Goal: Transaction & Acquisition: Purchase product/service

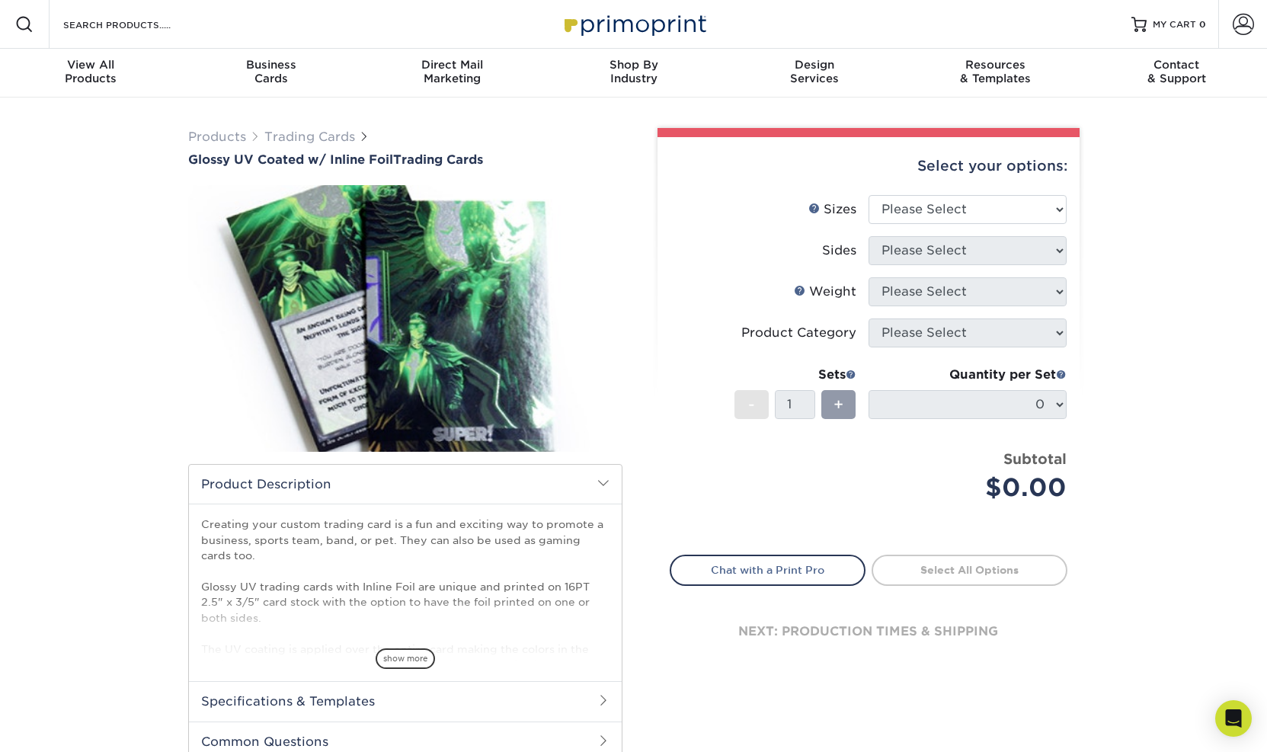
click at [707, 685] on div "Select your options: Sizes Help Sizes Please Select 2.5" x 3.5" Sides Please Se…" at bounding box center [868, 413] width 422 height 552
select select "2.50x3.50"
select select "e9e9dfb3-fba1-4d60-972c-fd9ca5904d33"
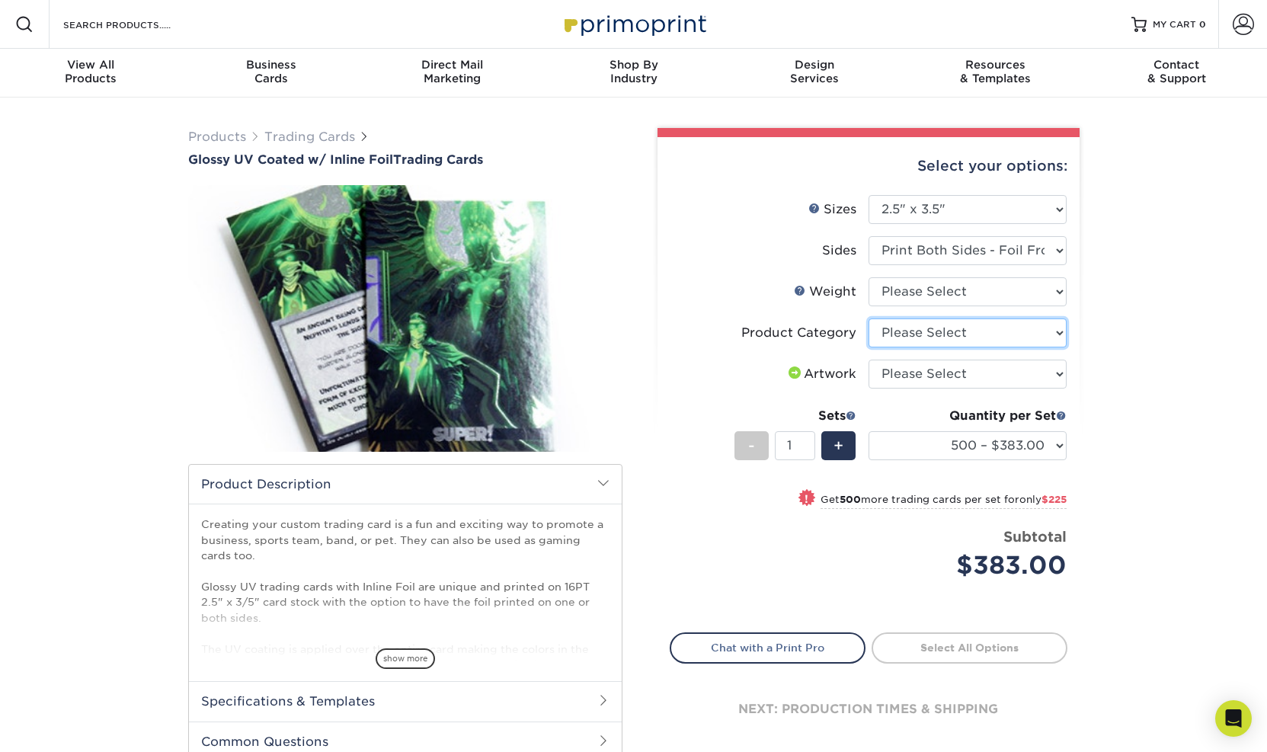
select select "c2f9bce9-36c2-409d-b101-c29d9d031e18"
select select "upload"
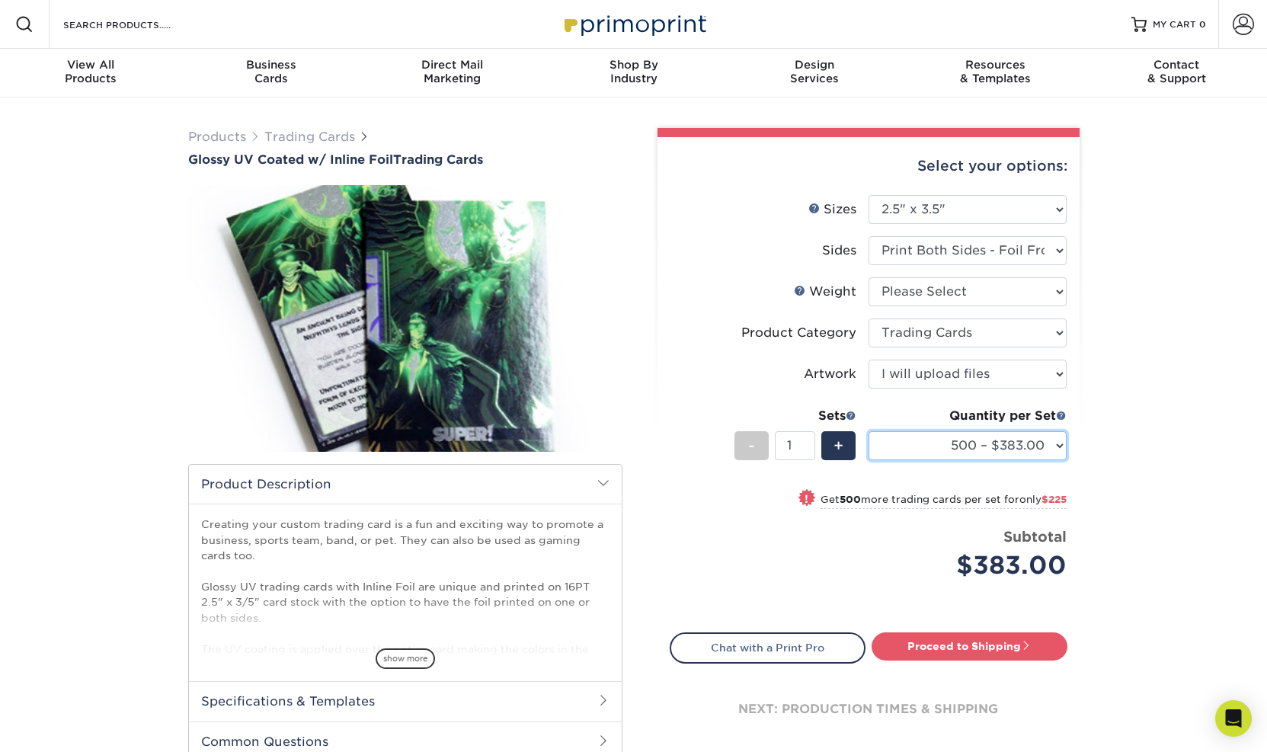
select select "1000 – $608.00"
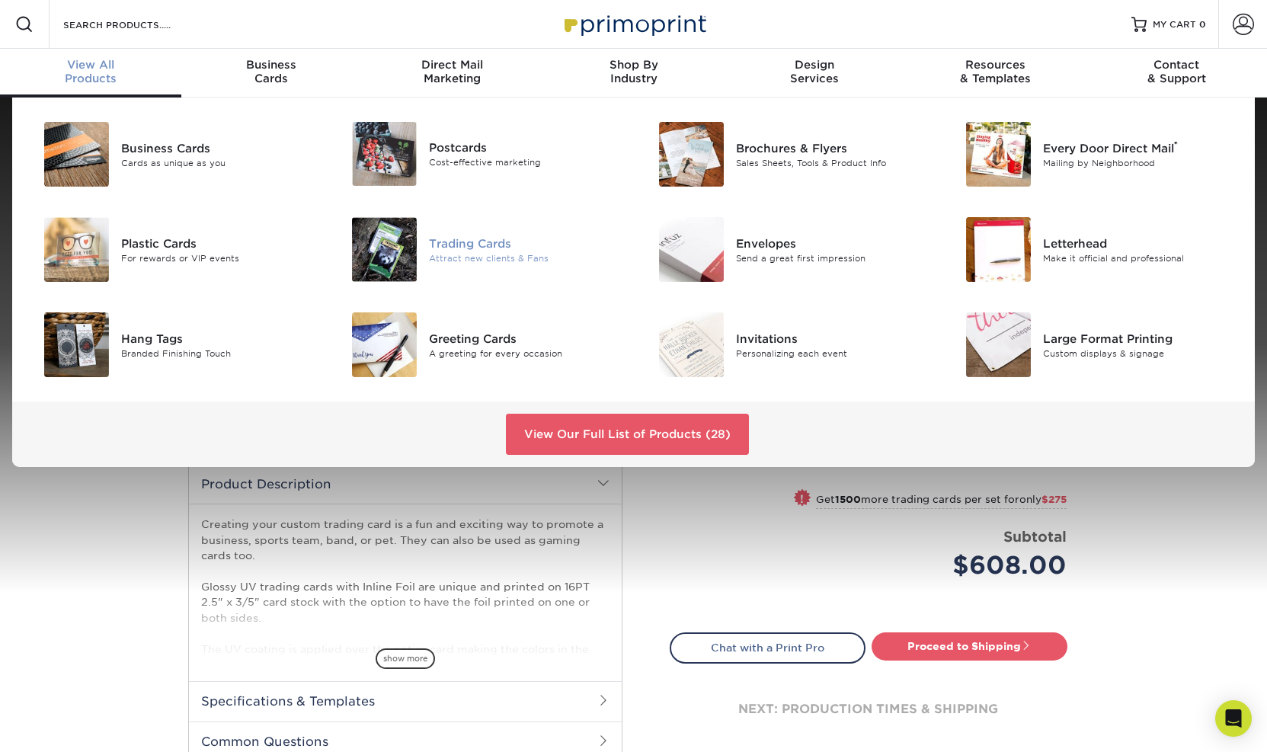
click at [482, 246] on div "Trading Cards" at bounding box center [525, 243] width 193 height 17
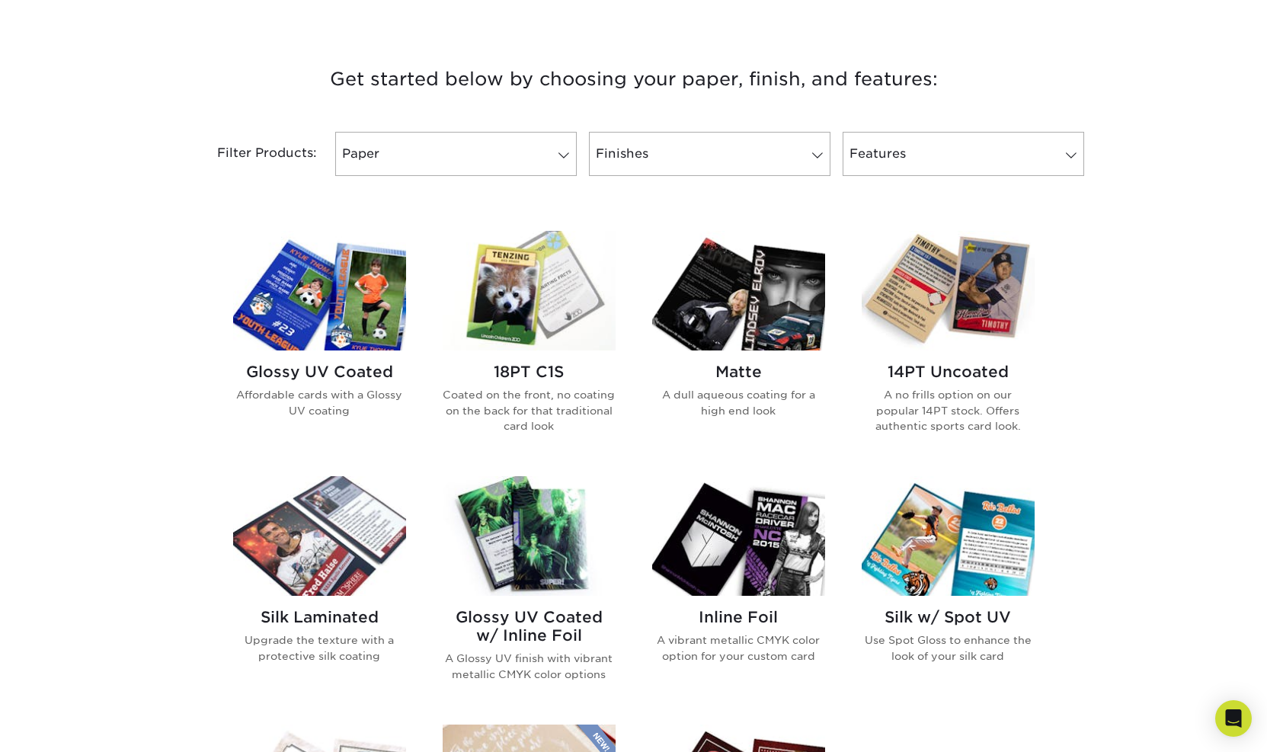
scroll to position [540, 0]
click at [951, 368] on h2 "14PT Uncoated" at bounding box center [947, 371] width 173 height 18
click at [739, 372] on h2 "Matte" at bounding box center [738, 371] width 173 height 18
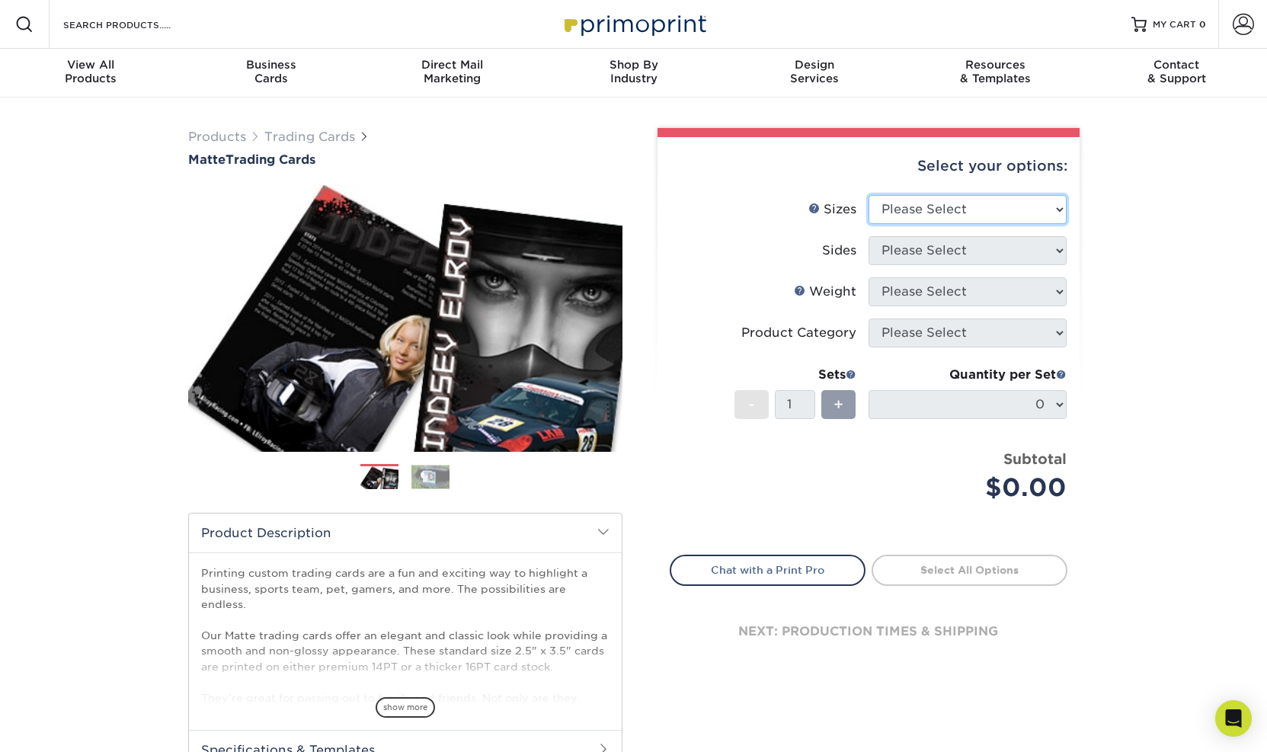
select select "2.50x3.50"
select select "13abbda7-1d64-4f25-8bb2-c179b224825d"
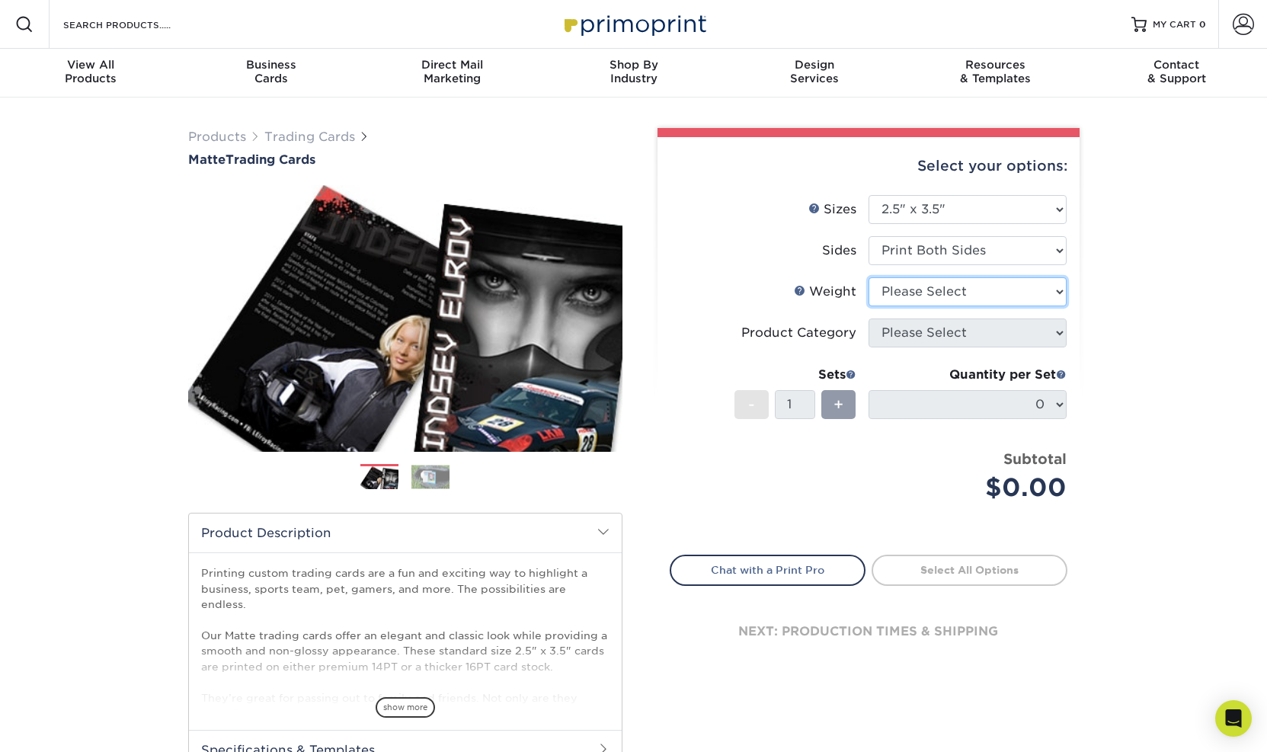
select select "14PT"
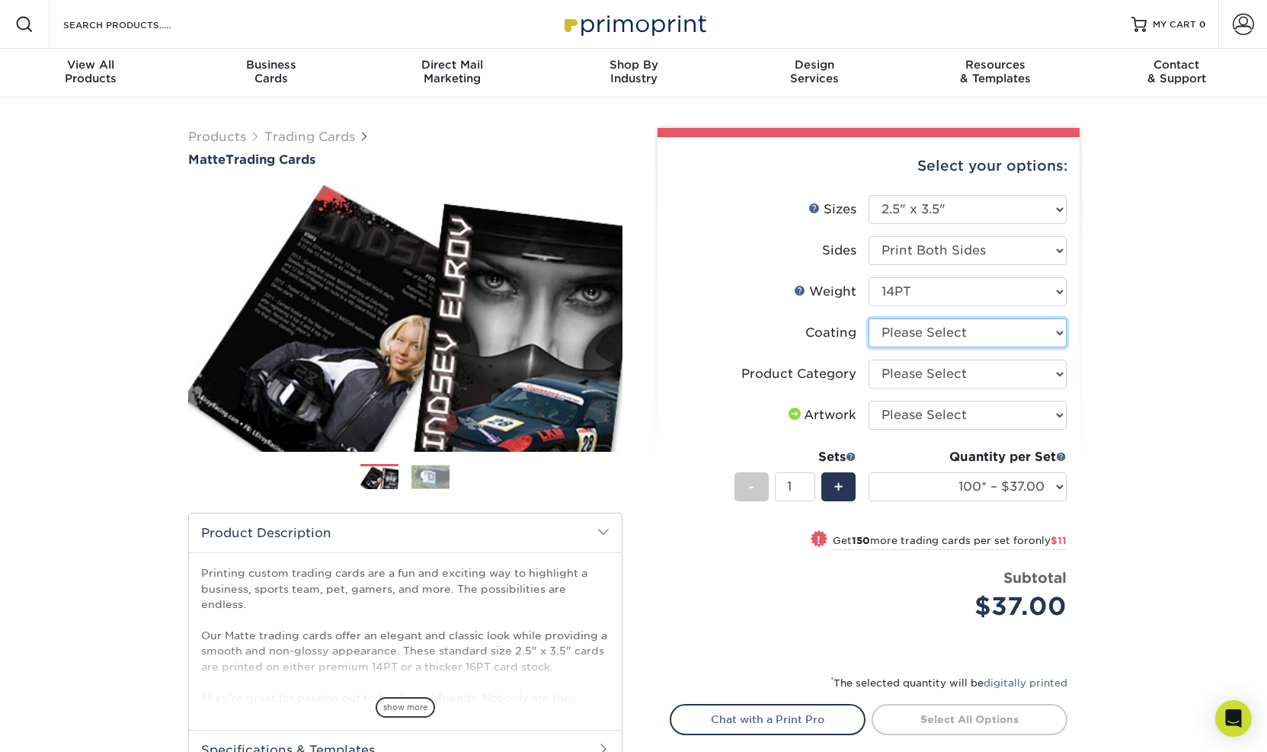
select select "121bb7b5-3b4d-429f-bd8d-bbf80e953313"
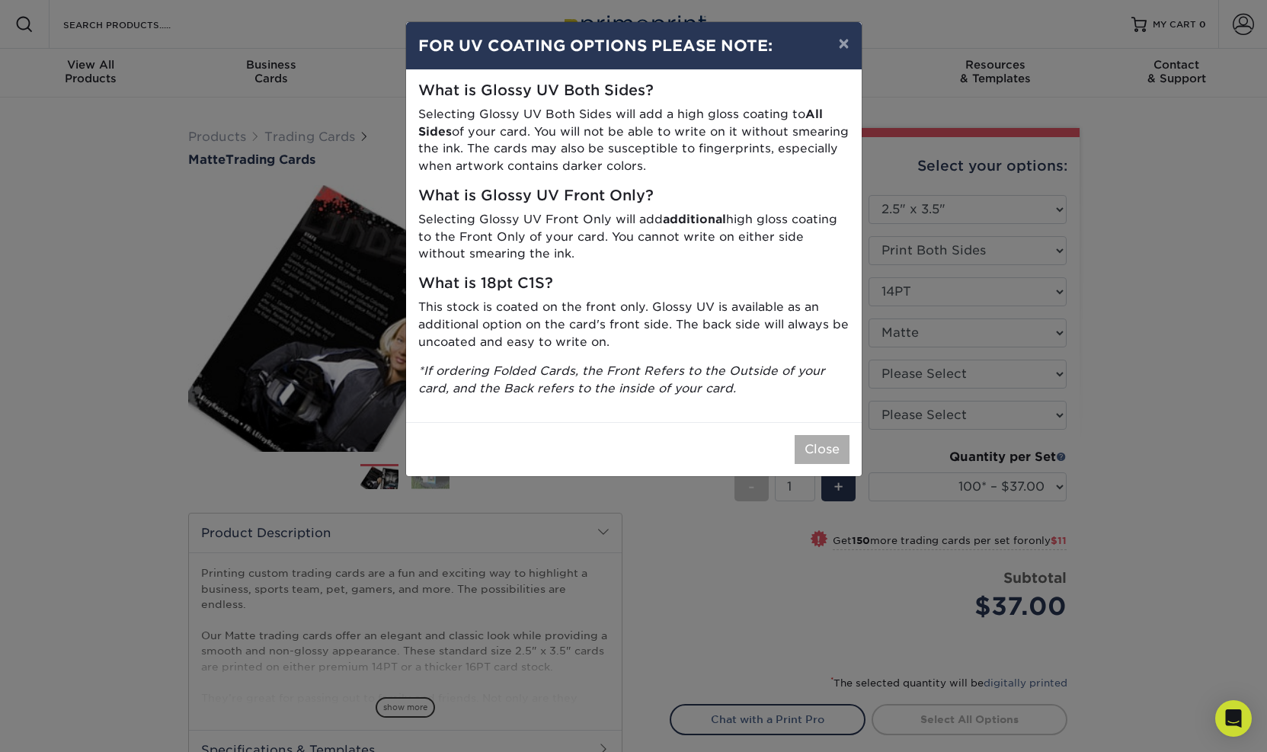
click at [834, 435] on button "Close" at bounding box center [821, 449] width 55 height 29
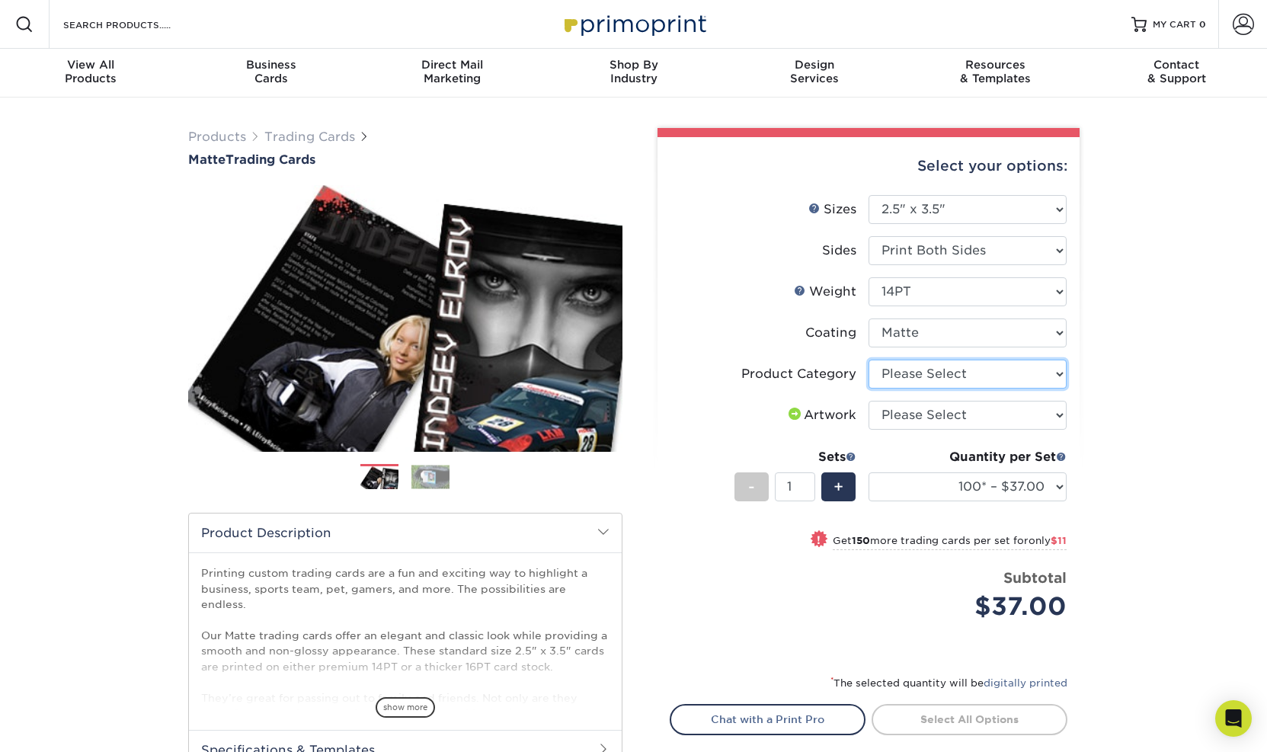
select select "c2f9bce9-36c2-409d-b101-c29d9d031e18"
select select "upload"
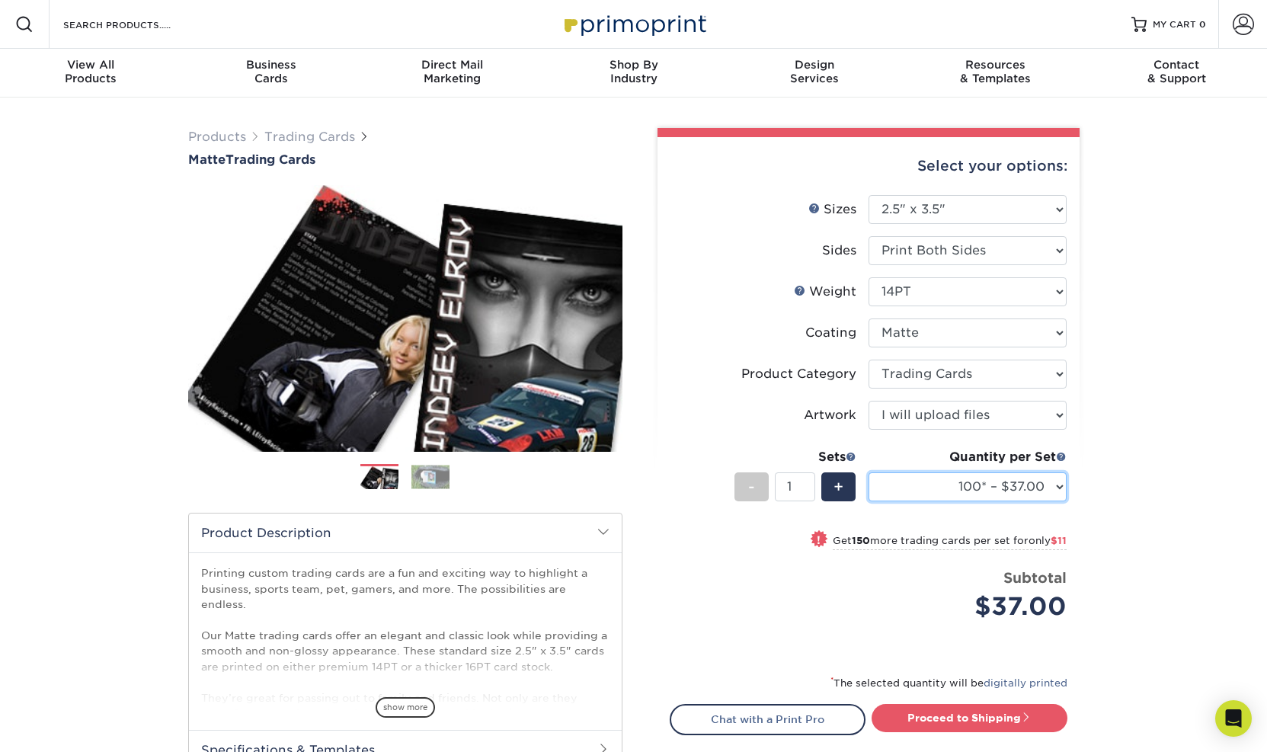
select select "2500 – $144.00"
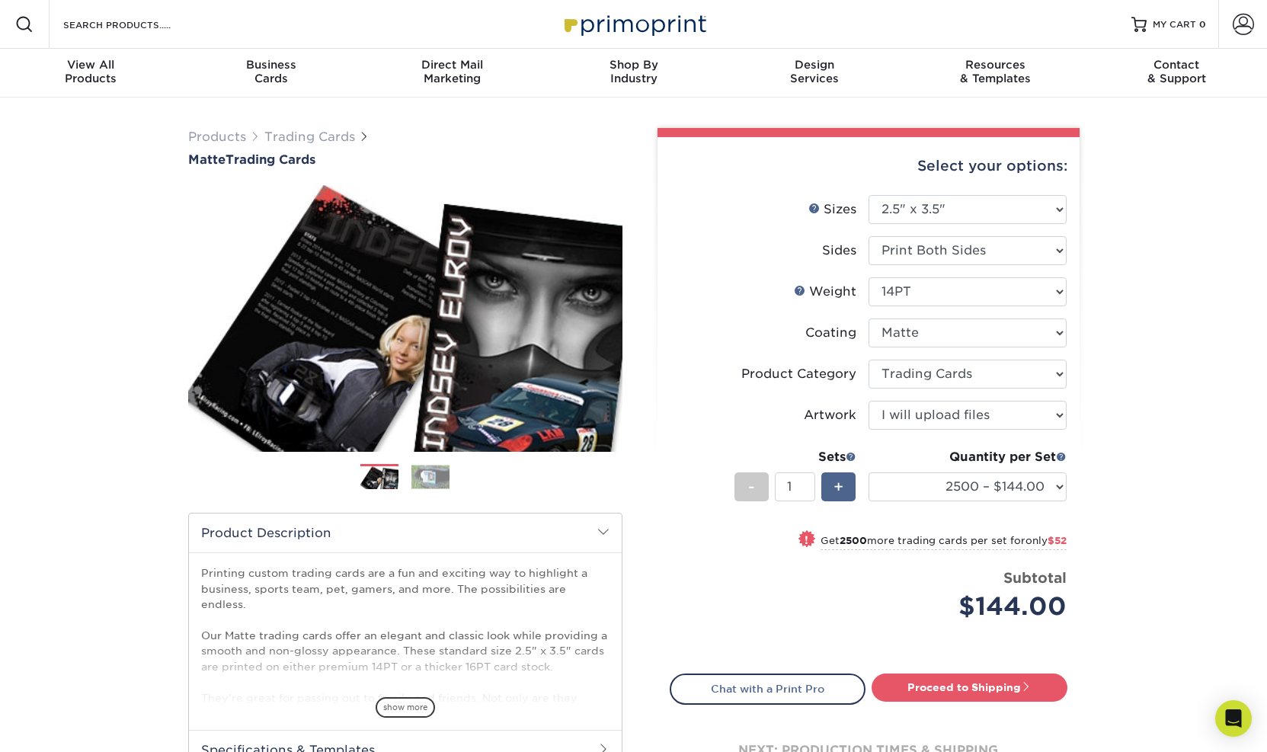
click at [839, 485] on span "+" at bounding box center [838, 486] width 10 height 23
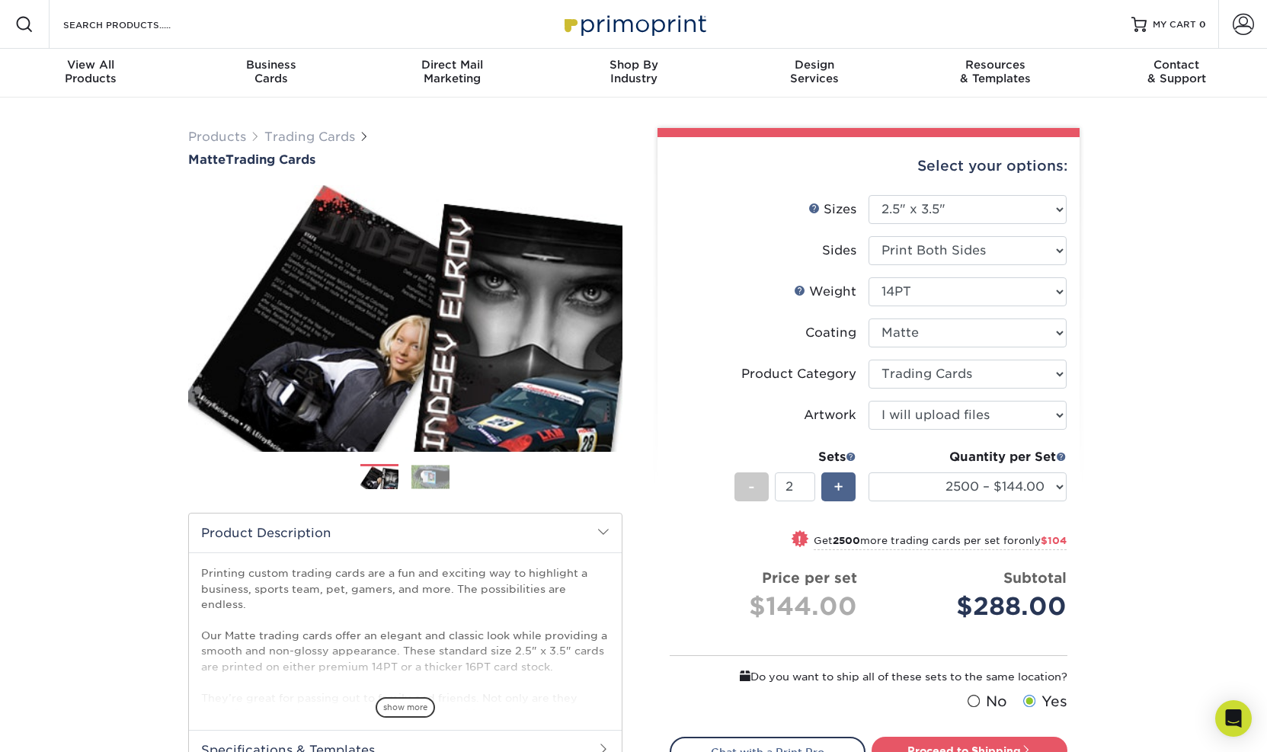
click at [839, 485] on span "+" at bounding box center [838, 486] width 10 height 23
type input "5"
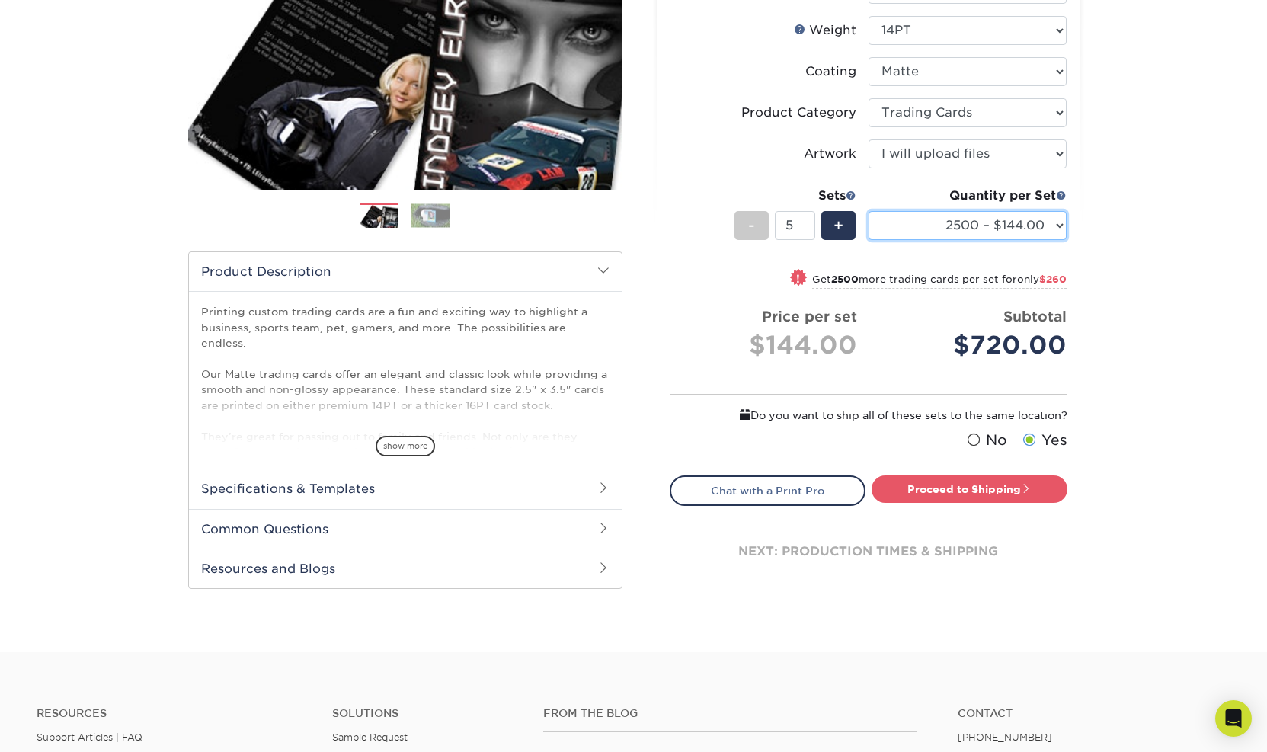
scroll to position [262, 0]
click at [289, 527] on h2 "Common Questions" at bounding box center [405, 528] width 433 height 40
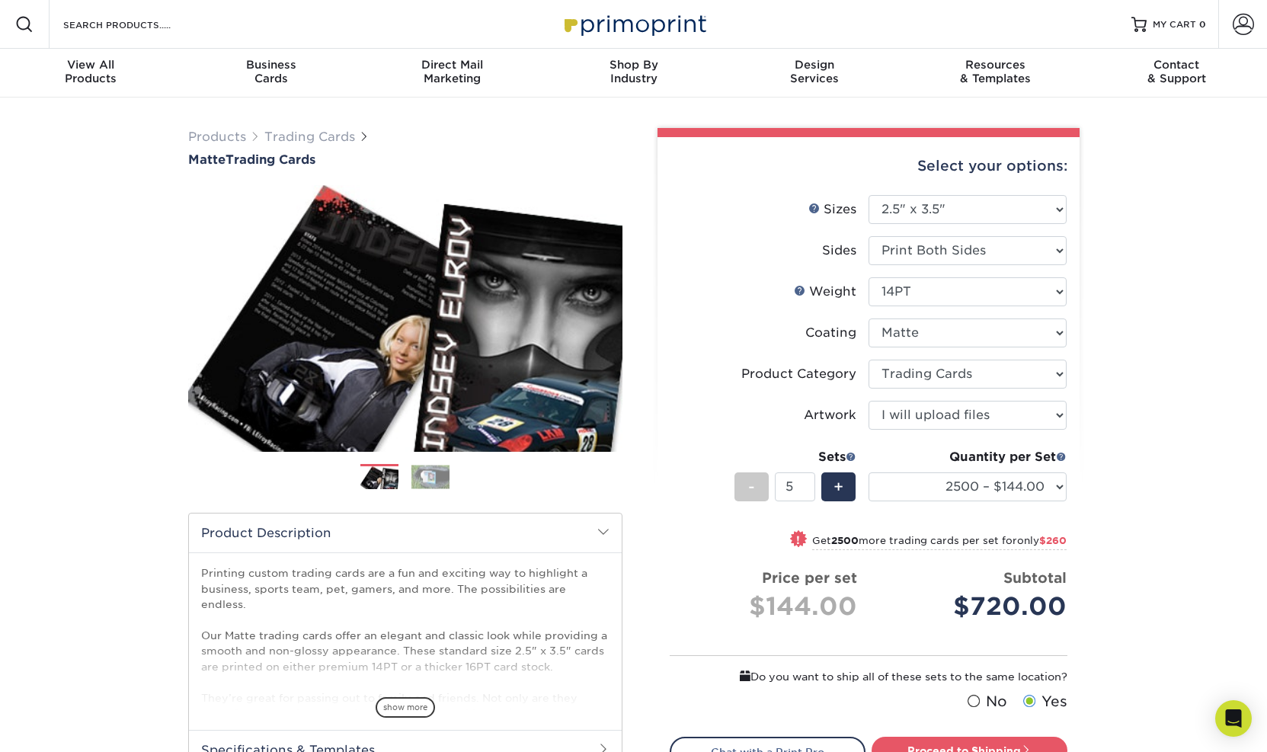
scroll to position [0, 0]
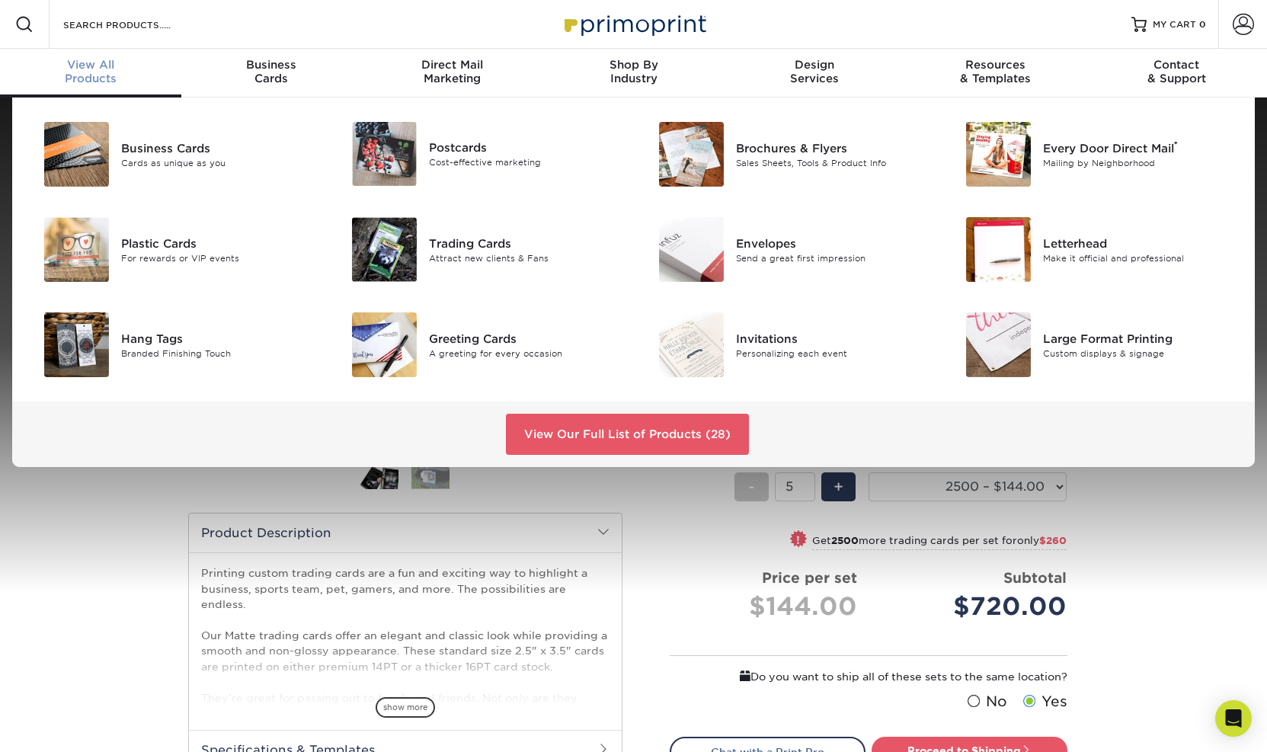
click at [81, 66] on span "View All" at bounding box center [90, 65] width 181 height 14
click at [469, 252] on div "Attract new clients & Fans" at bounding box center [525, 257] width 193 height 13
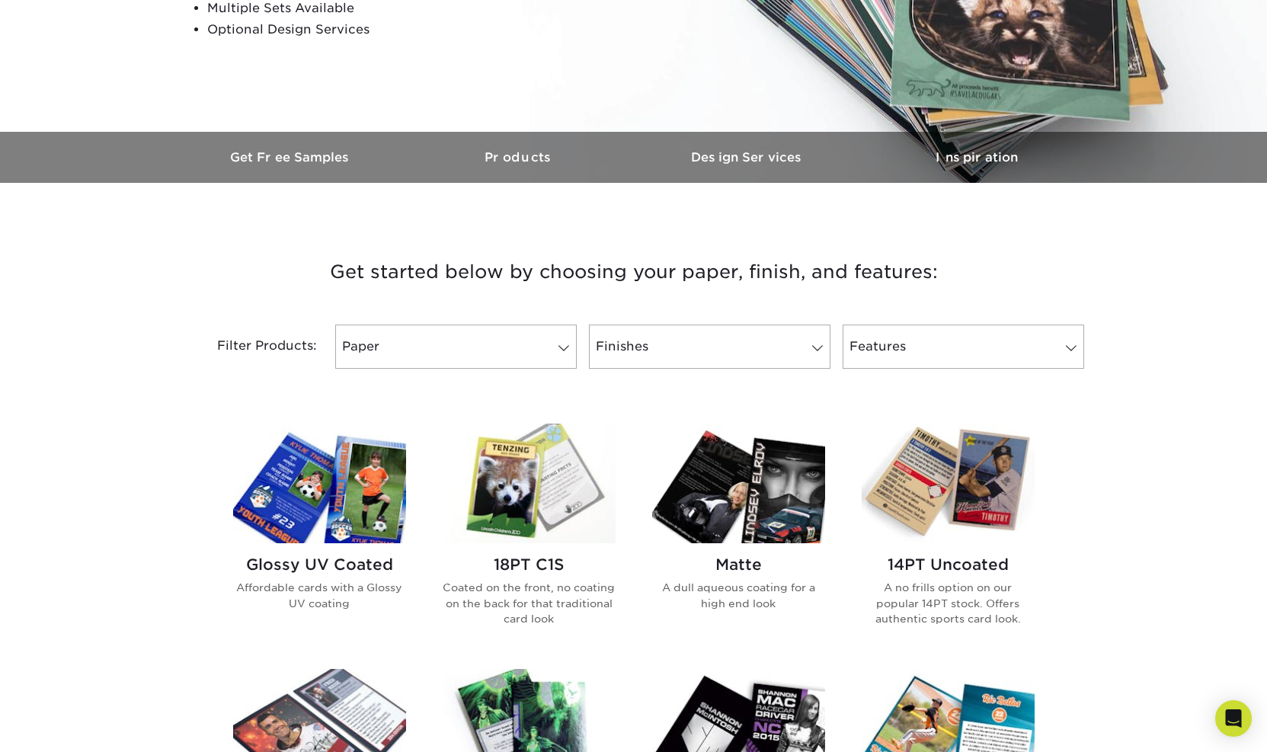
scroll to position [350, 0]
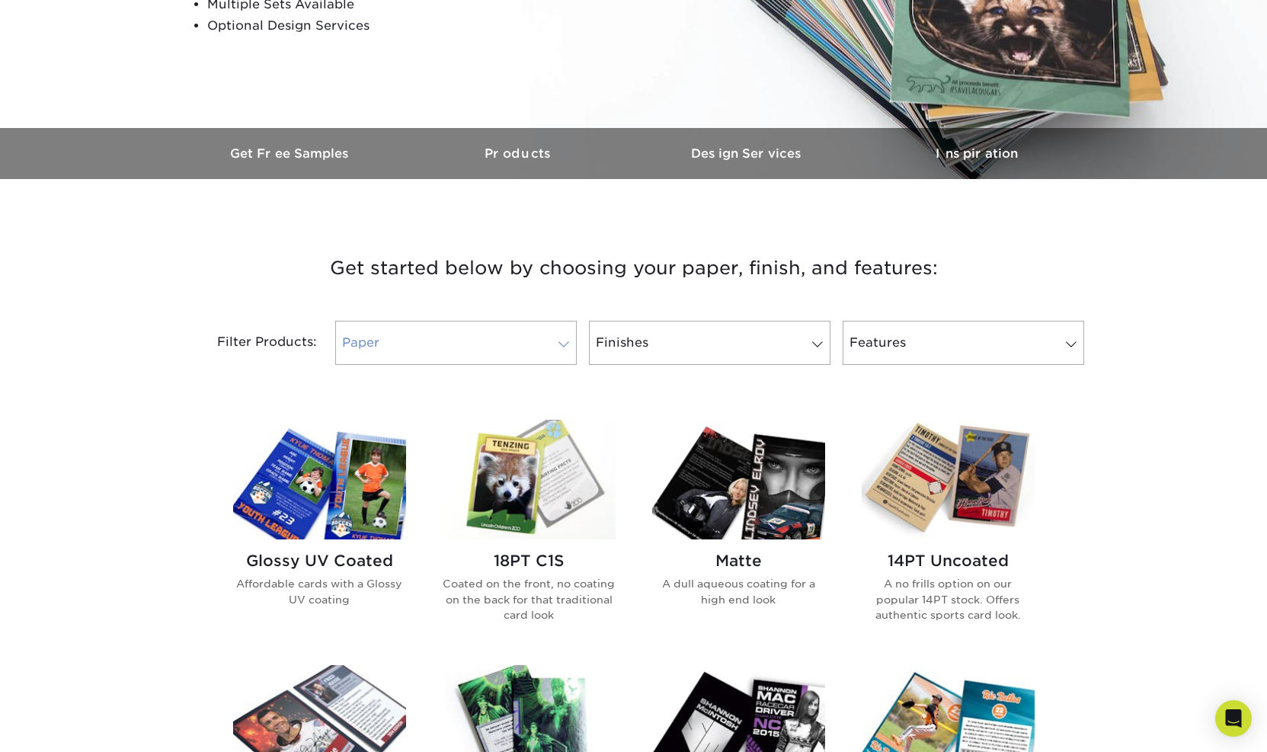
click at [385, 343] on link "Paper" at bounding box center [455, 343] width 241 height 44
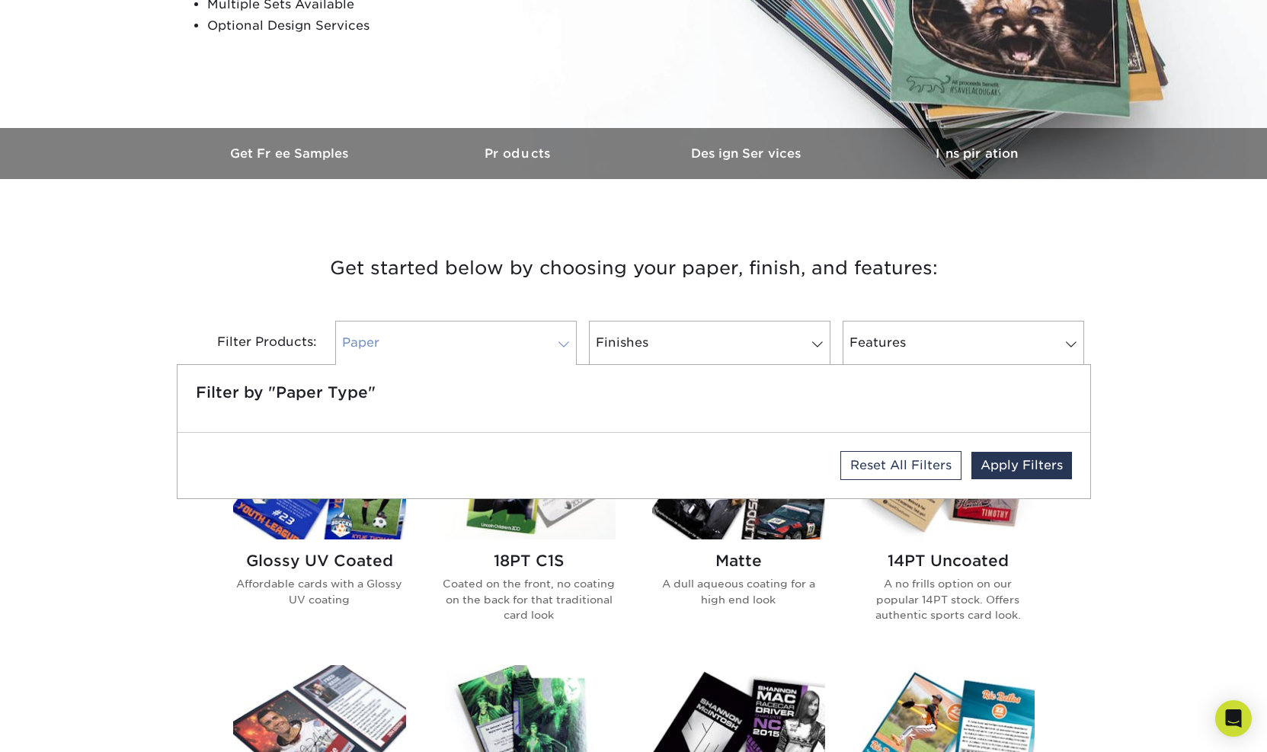
click at [385, 343] on link "Paper" at bounding box center [455, 343] width 241 height 44
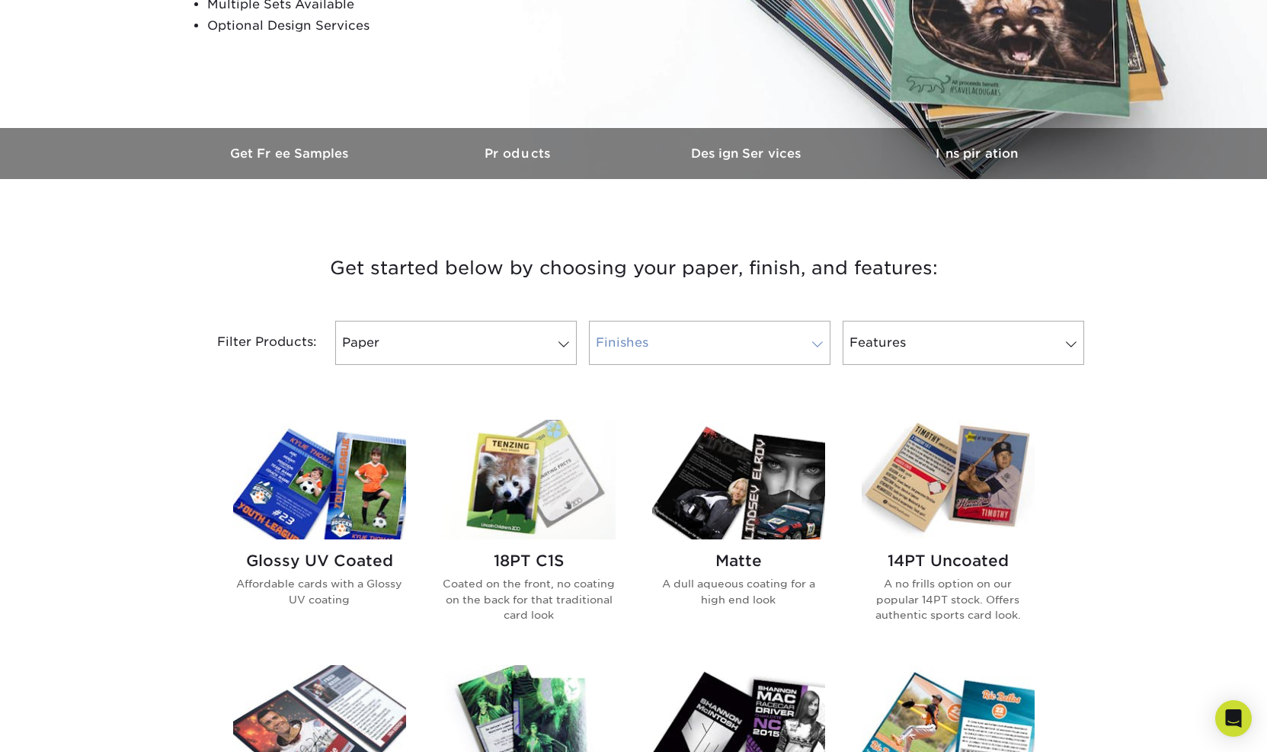
click at [684, 347] on link "Finishes" at bounding box center [709, 343] width 241 height 44
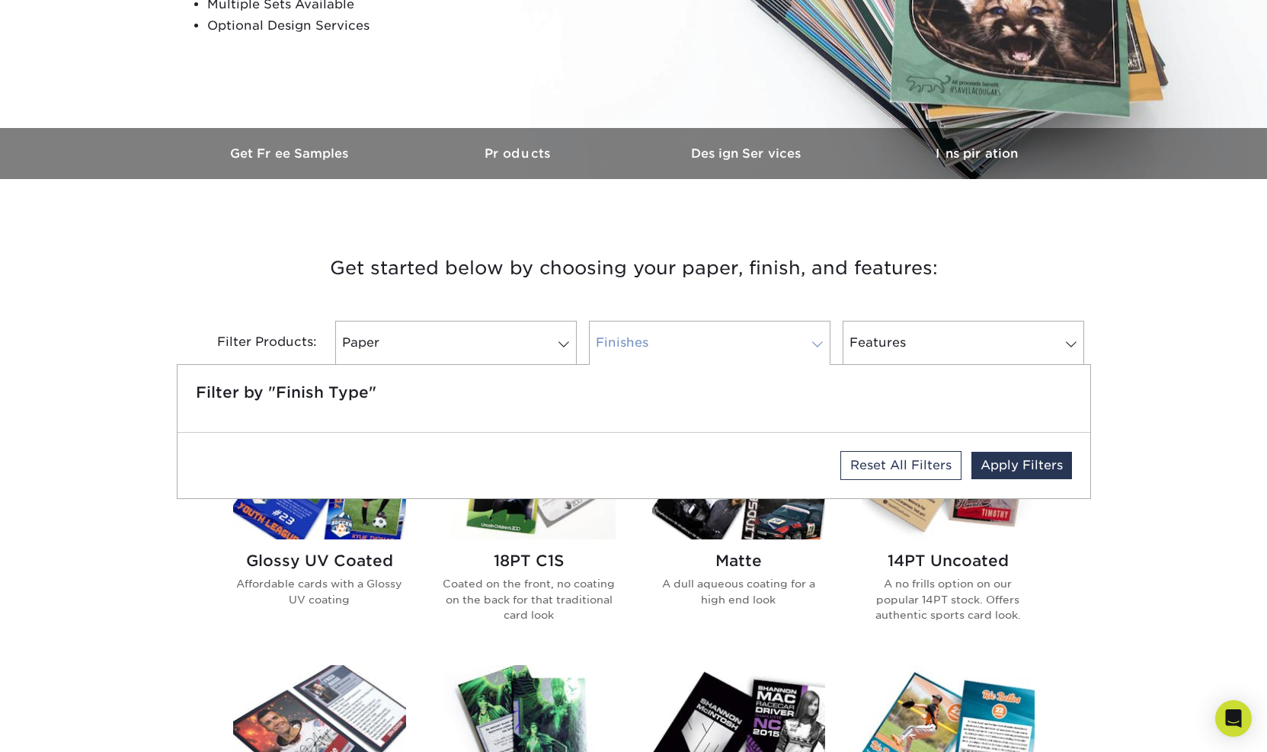
click at [684, 347] on link "Finishes" at bounding box center [709, 343] width 241 height 44
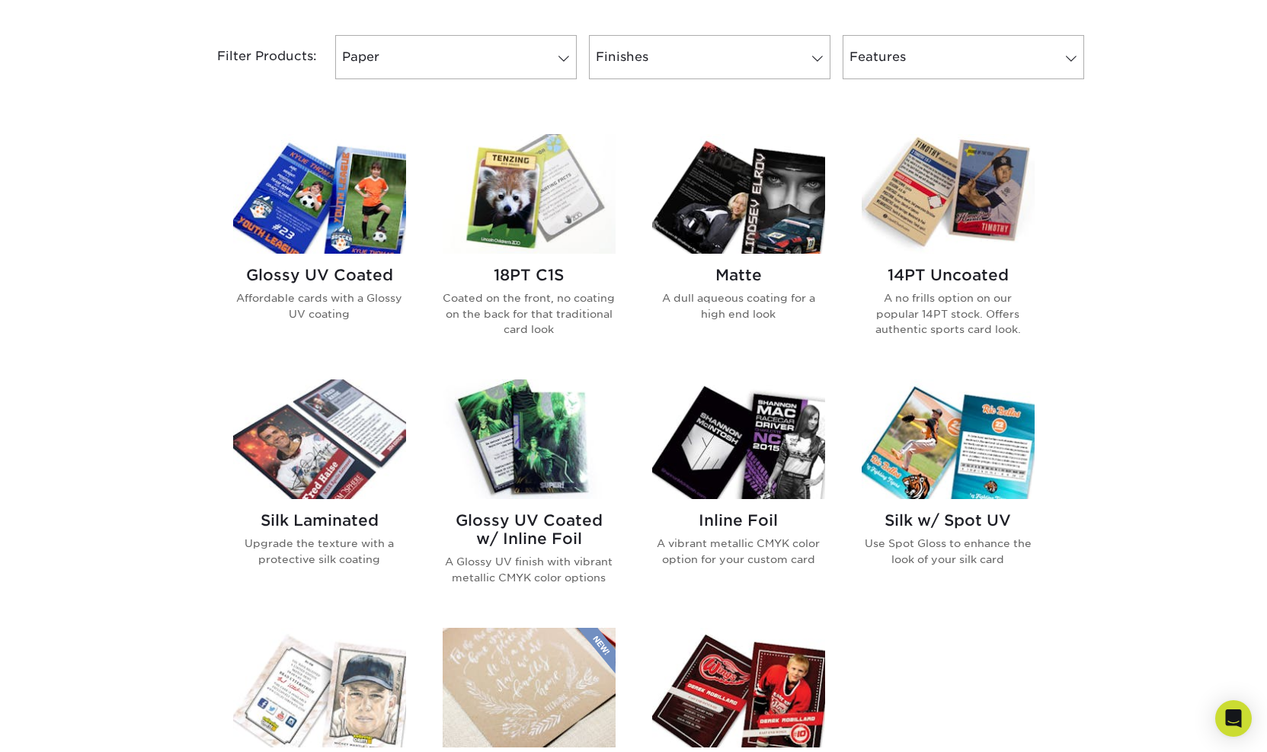
scroll to position [636, 0]
click at [315, 276] on h2 "Glossy UV Coated" at bounding box center [319, 275] width 173 height 18
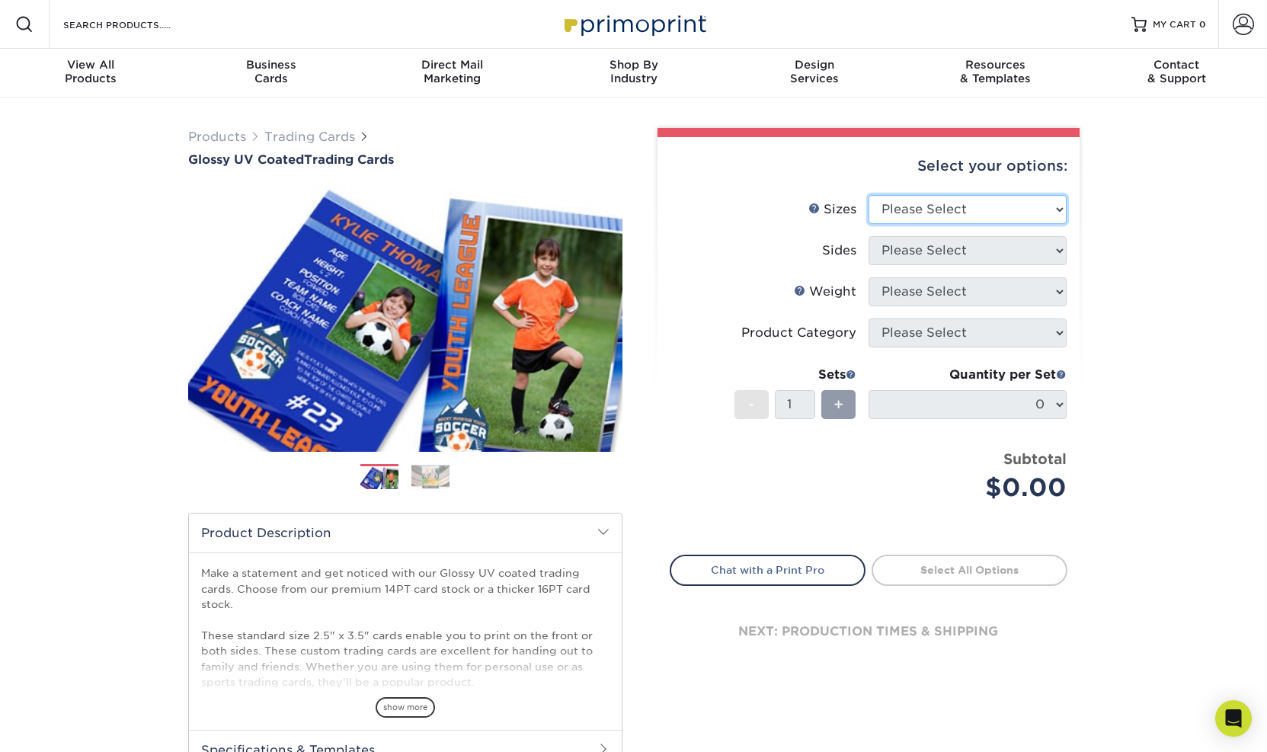
select select "2.50x3.50"
select select "13abbda7-1d64-4f25-8bb2-c179b224825d"
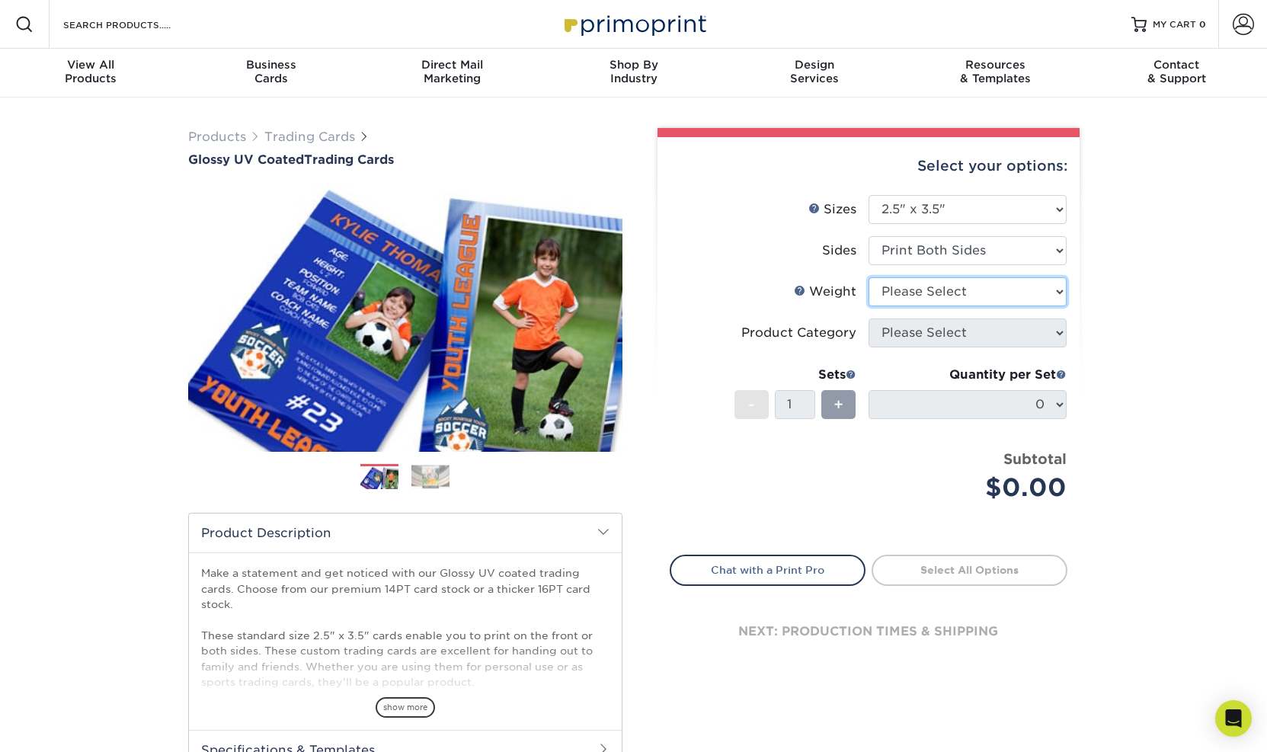
select select "14PT"
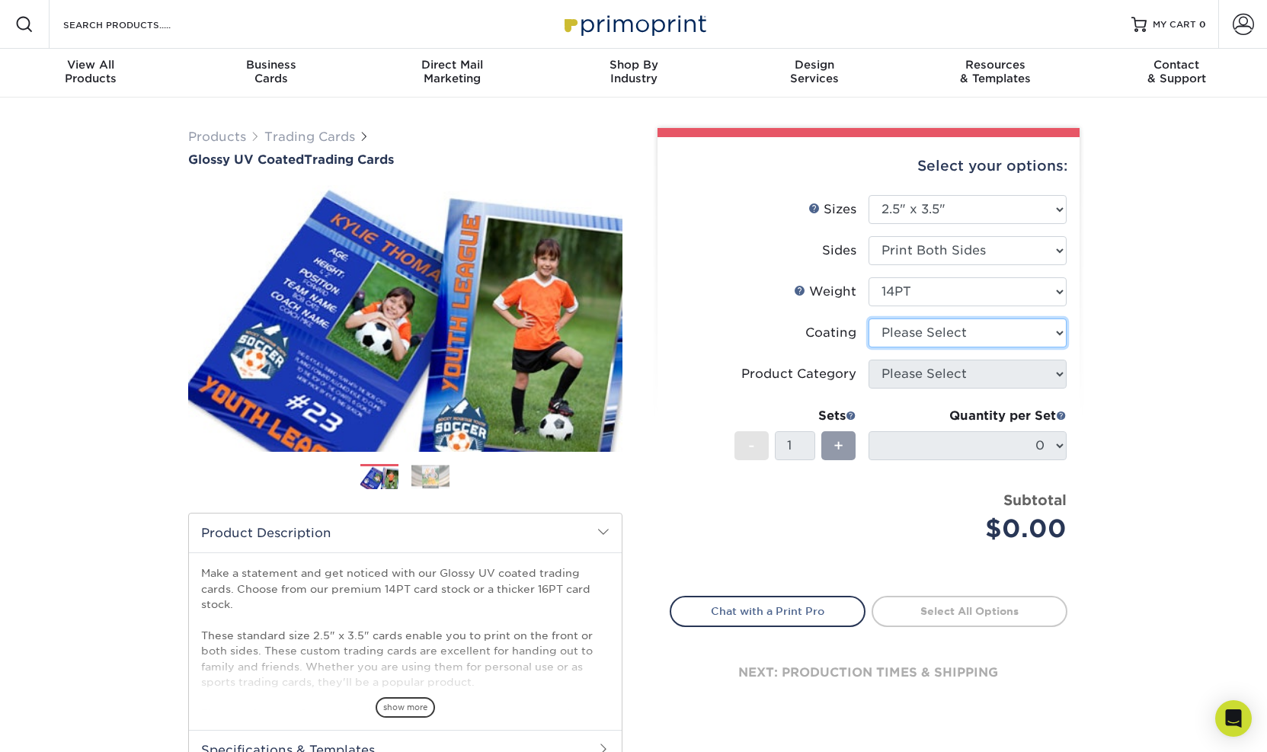
select select "1e8116af-acfc-44b1-83dc-8181aa338834"
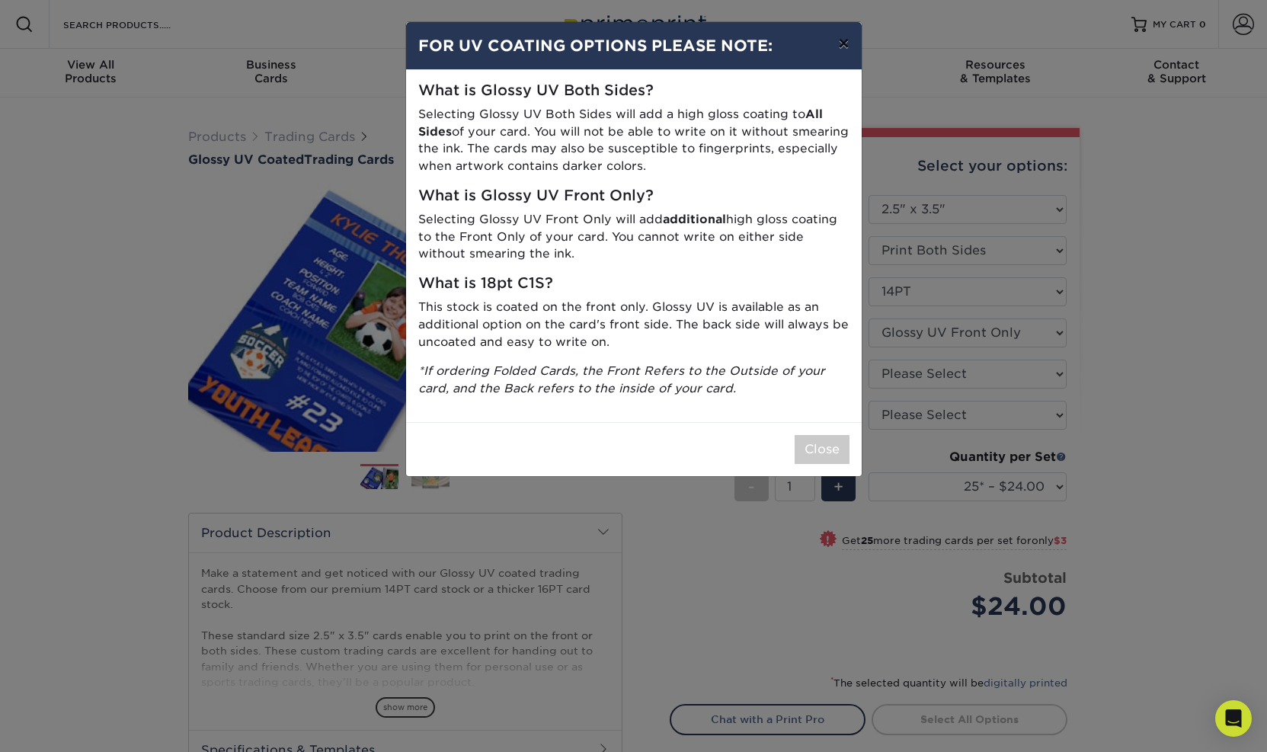
click at [842, 39] on button "×" at bounding box center [843, 43] width 35 height 43
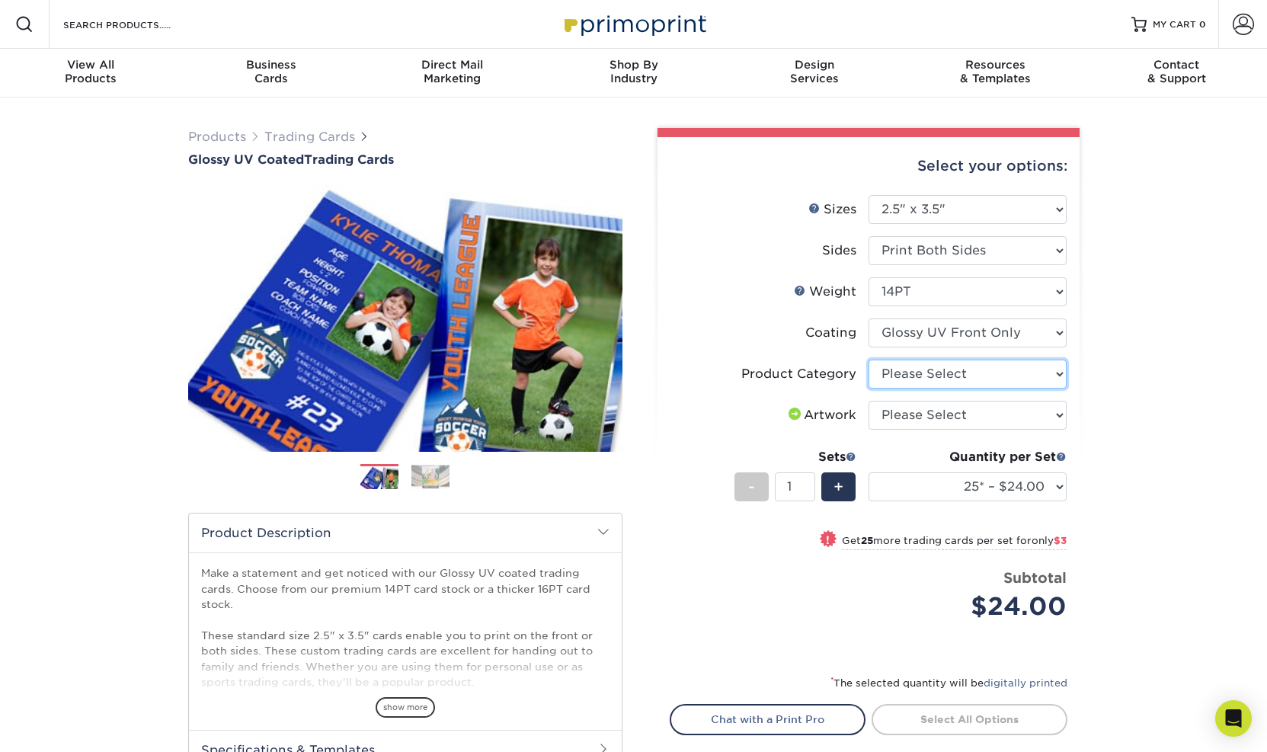
select select "c2f9bce9-36c2-409d-b101-c29d9d031e18"
select select "upload"
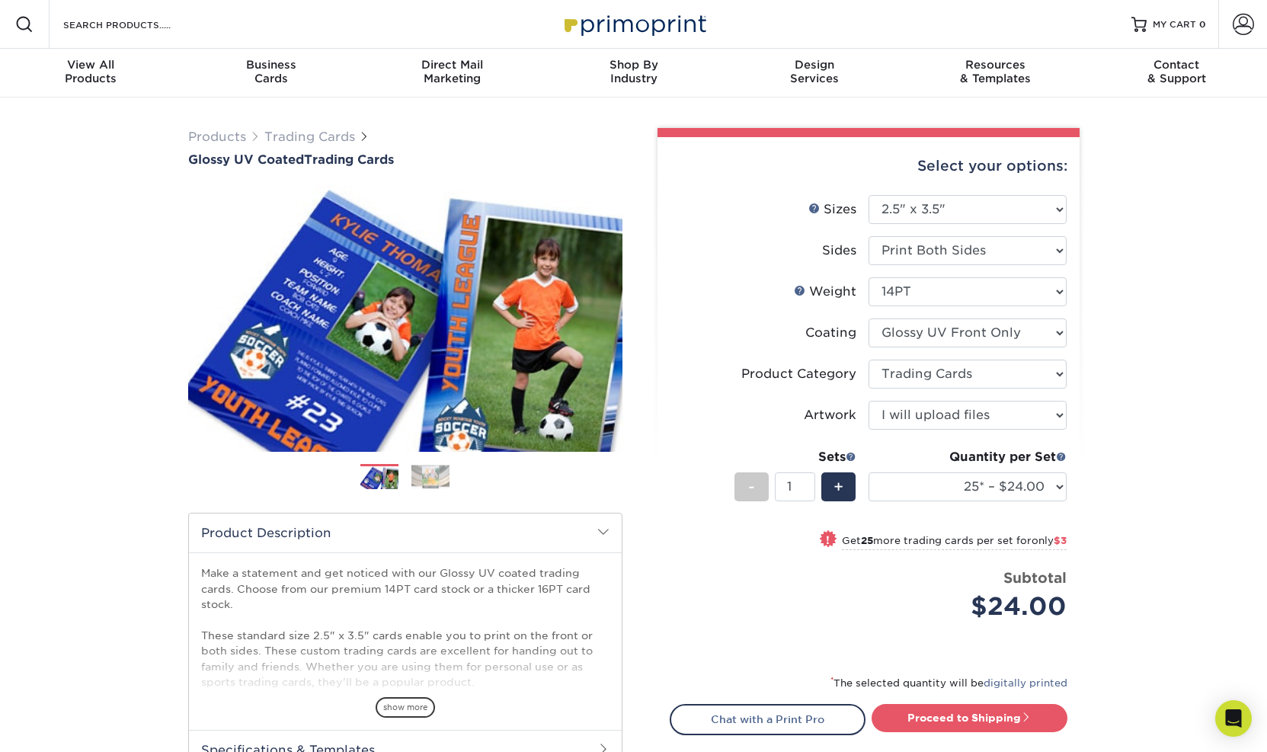
click at [392, 701] on span "show more" at bounding box center [404, 707] width 59 height 21
